Goal: Transaction & Acquisition: Subscribe to service/newsletter

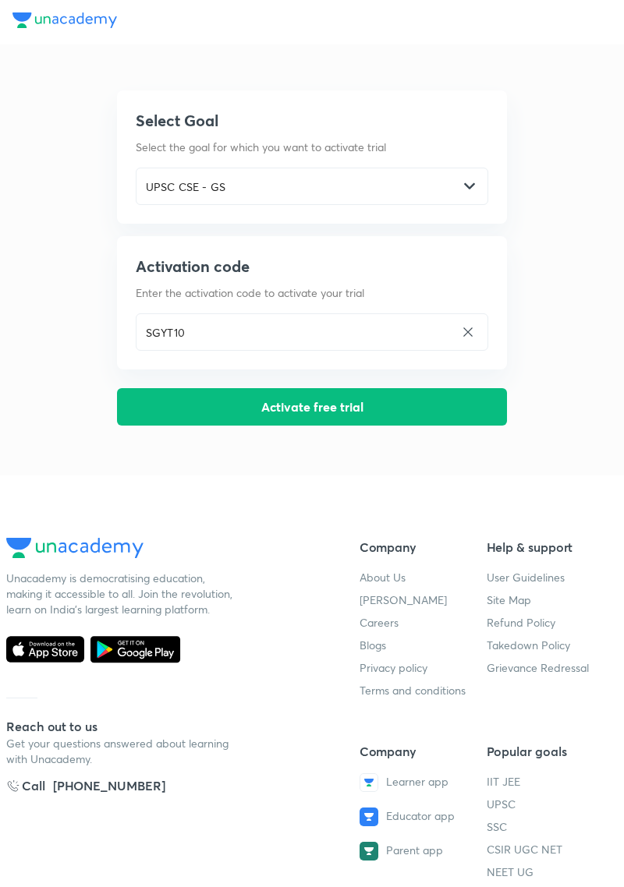
click at [454, 408] on button "Activate free trial" at bounding box center [312, 406] width 390 height 37
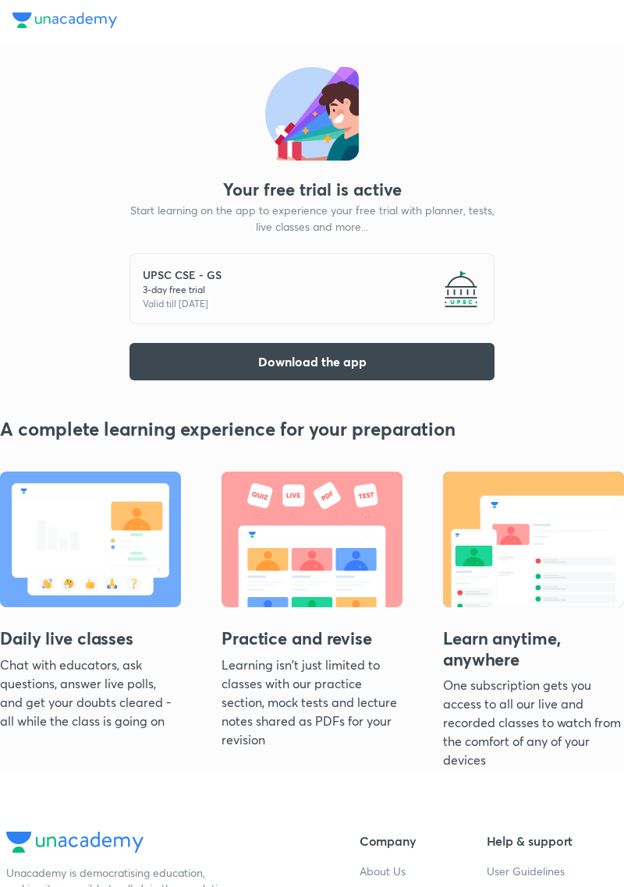
click at [325, 365] on button "Download the app" at bounding box center [311, 361] width 365 height 37
click at [351, 287] on div "UPSC CSE - GS 3 -day free trial Valid till [DATE]" at bounding box center [311, 288] width 365 height 71
click at [335, 358] on button "Download the app" at bounding box center [311, 361] width 365 height 37
